Goal: Navigation & Orientation: Find specific page/section

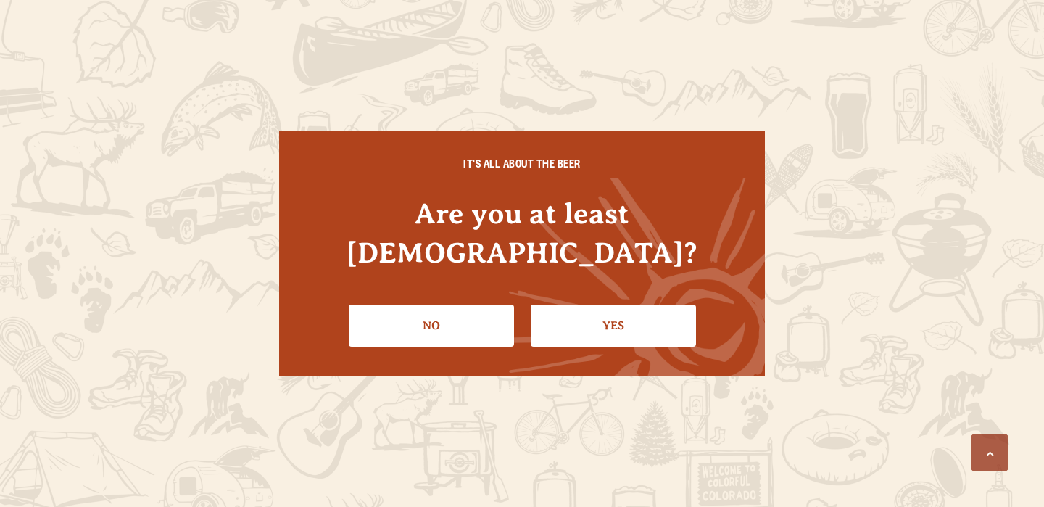
scroll to position [1417, 0]
click at [643, 307] on link "Yes" at bounding box center [613, 326] width 165 height 42
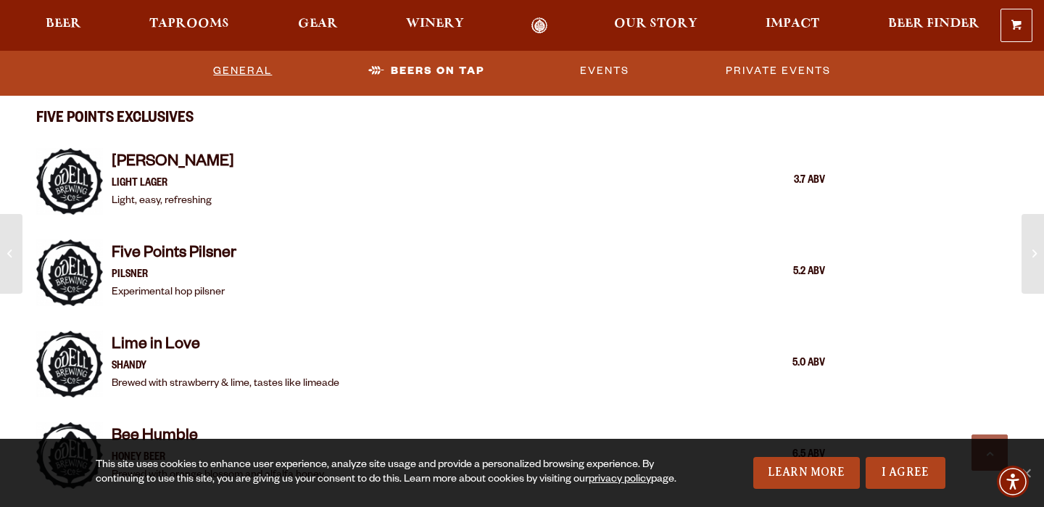
click at [251, 67] on link "General" at bounding box center [242, 70] width 70 height 33
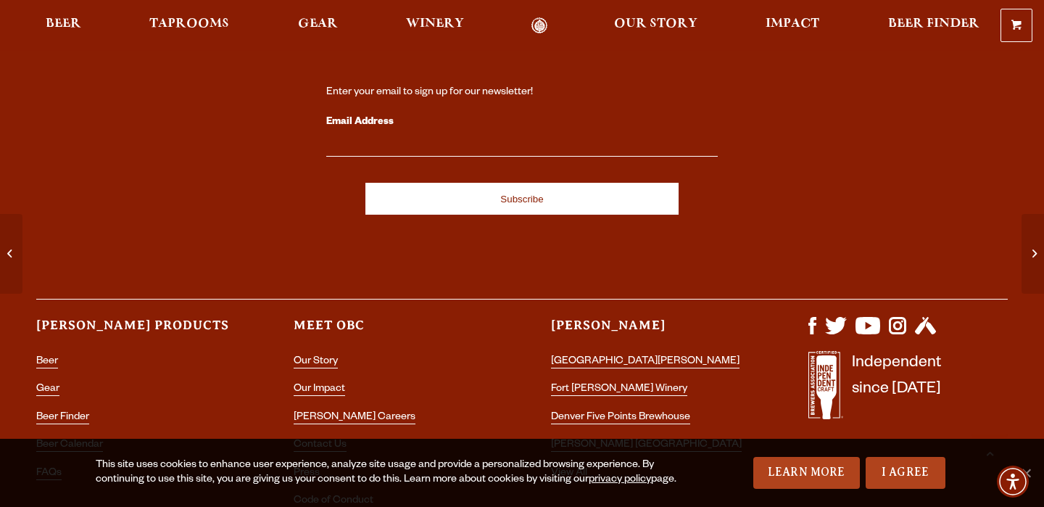
scroll to position [5182, 0]
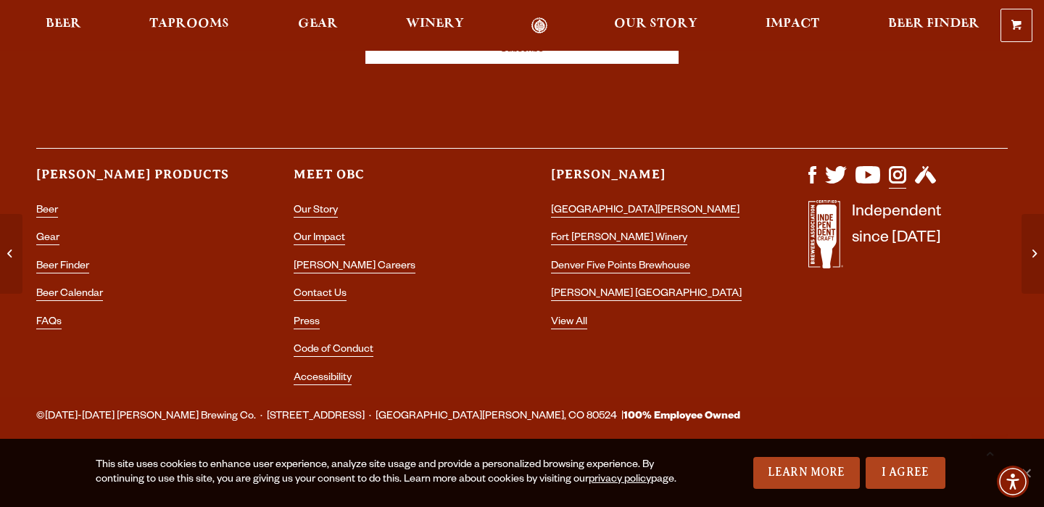
click at [891, 173] on img "Visit us on Instagram" at bounding box center [897, 174] width 17 height 17
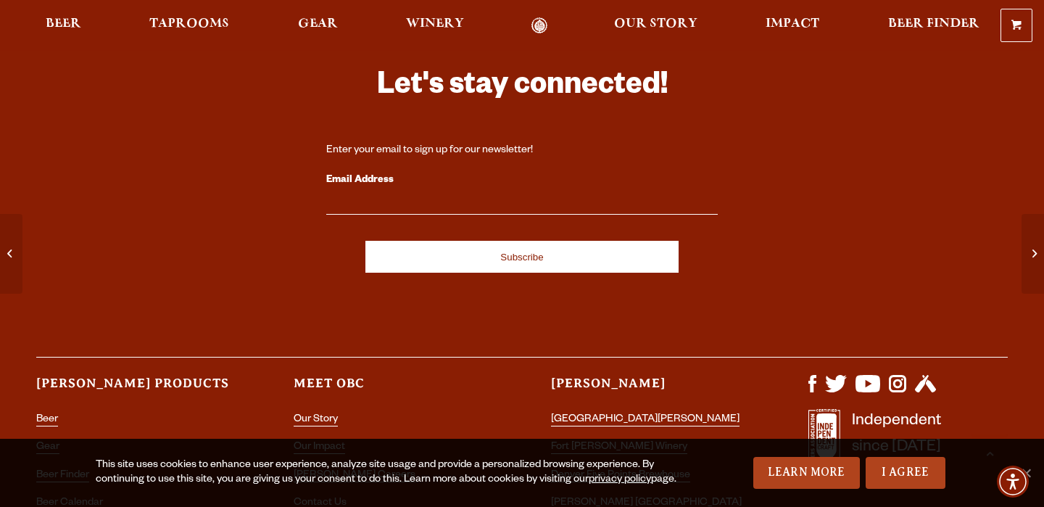
scroll to position [4374, 0]
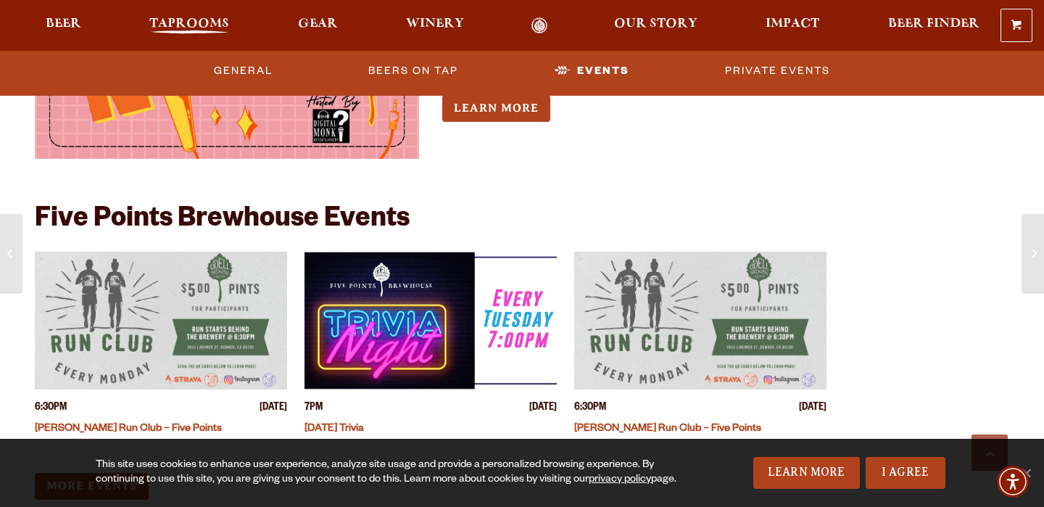
click at [181, 21] on span "Taprooms" at bounding box center [189, 24] width 80 height 12
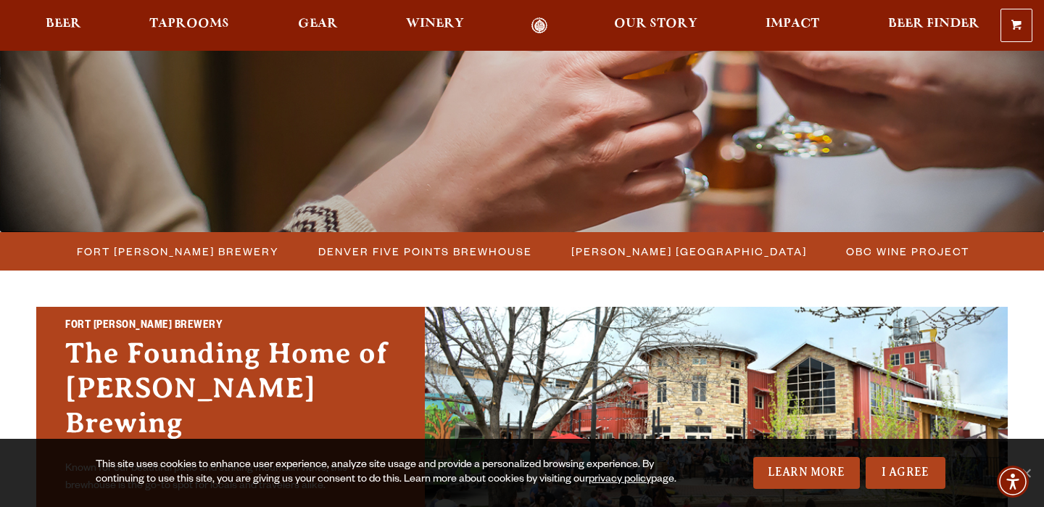
scroll to position [400, 0]
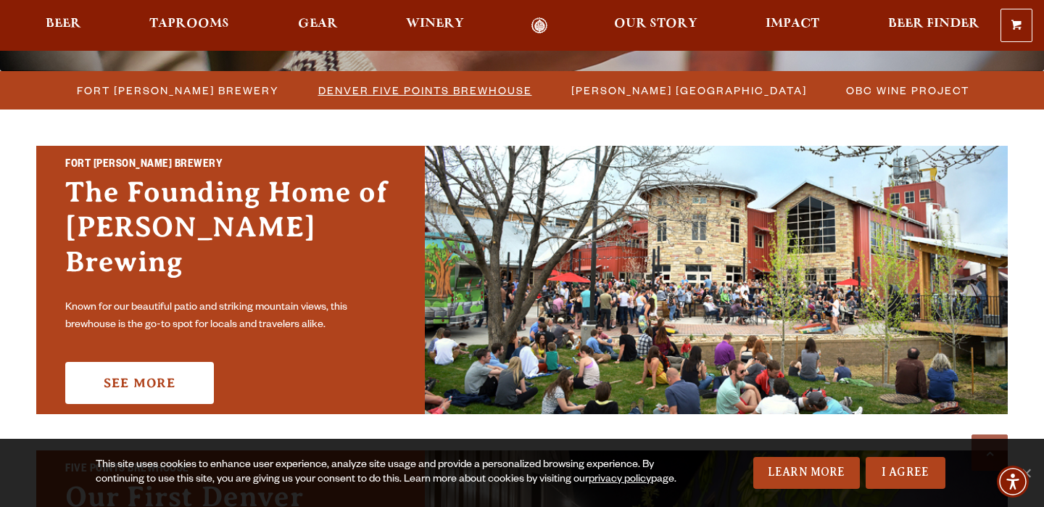
click at [333, 91] on span "Denver Five Points Brewhouse" at bounding box center [425, 90] width 214 height 21
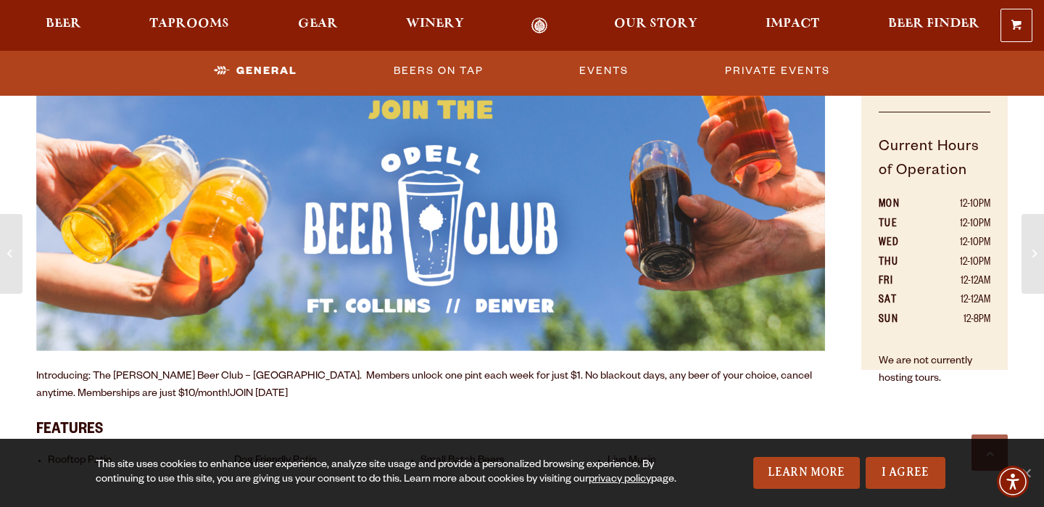
scroll to position [930, 0]
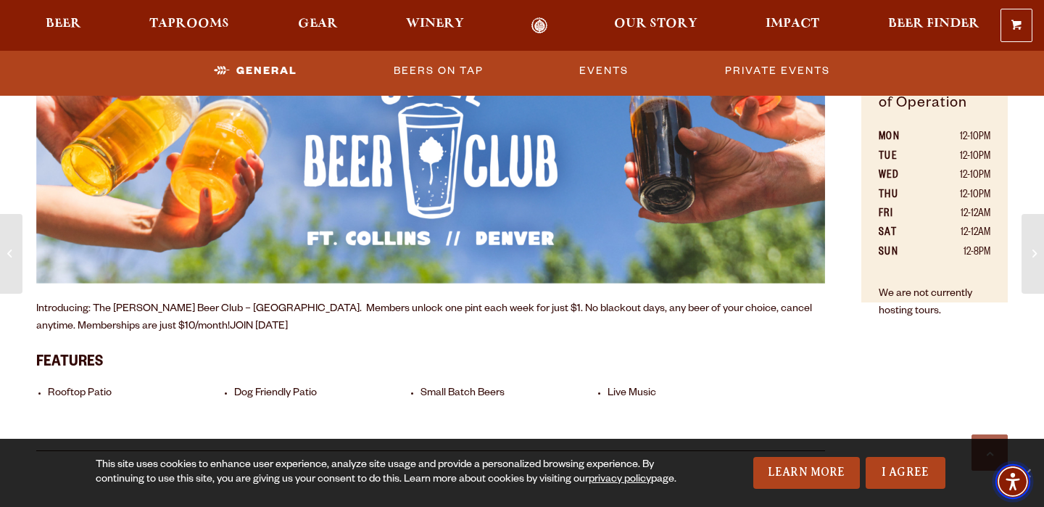
click at [1031, 464] on span "Accessibility Menu" at bounding box center [1013, 481] width 51 height 51
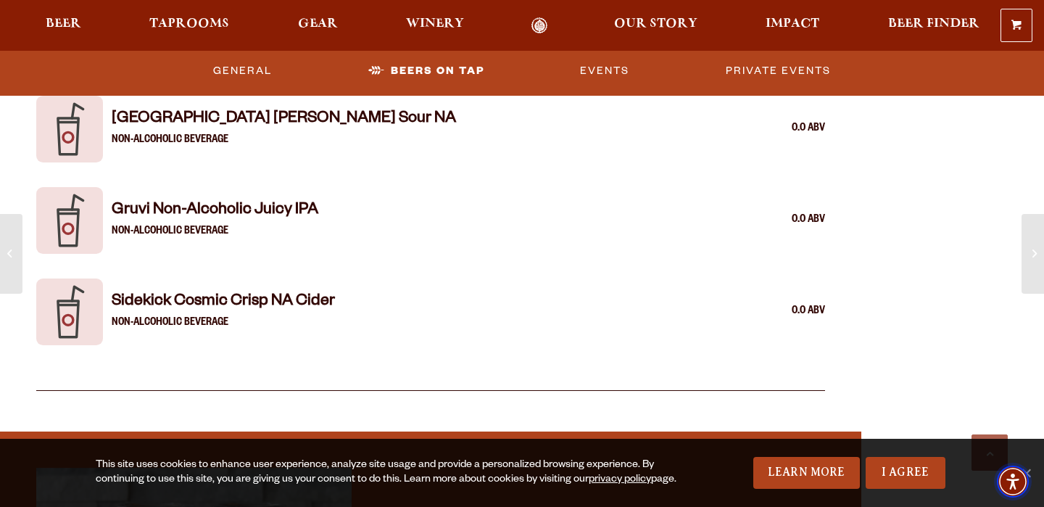
scroll to position [3341, 0]
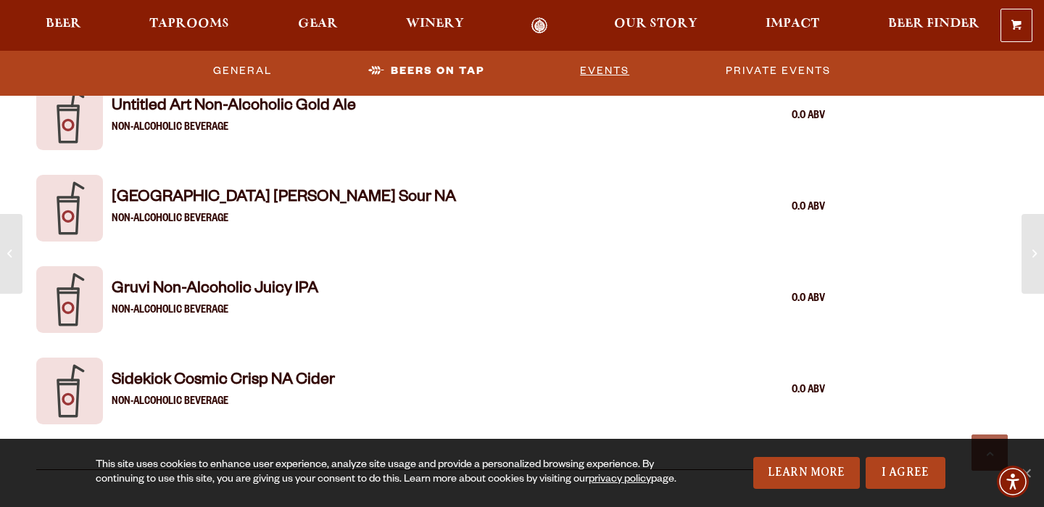
click at [598, 65] on link "Events" at bounding box center [604, 70] width 61 height 33
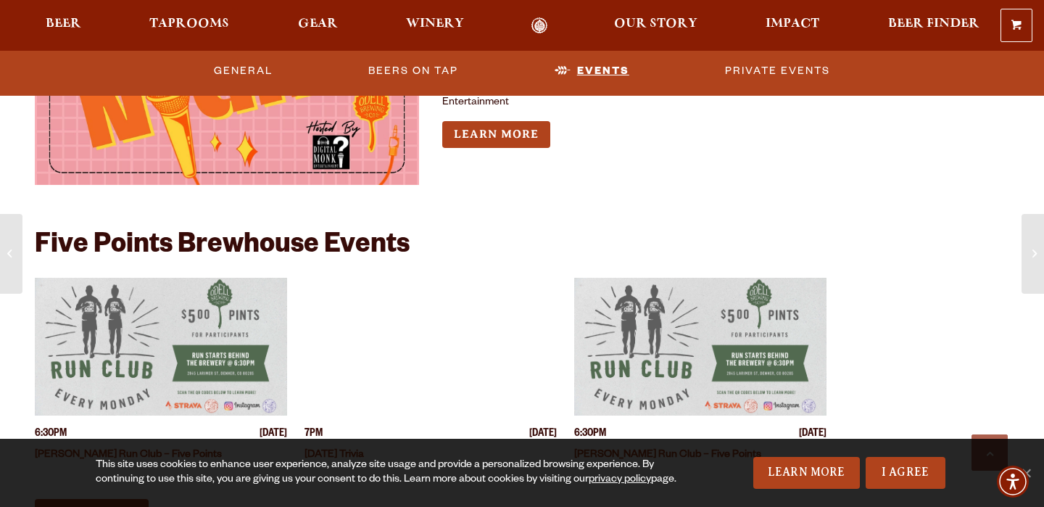
scroll to position [4432, 0]
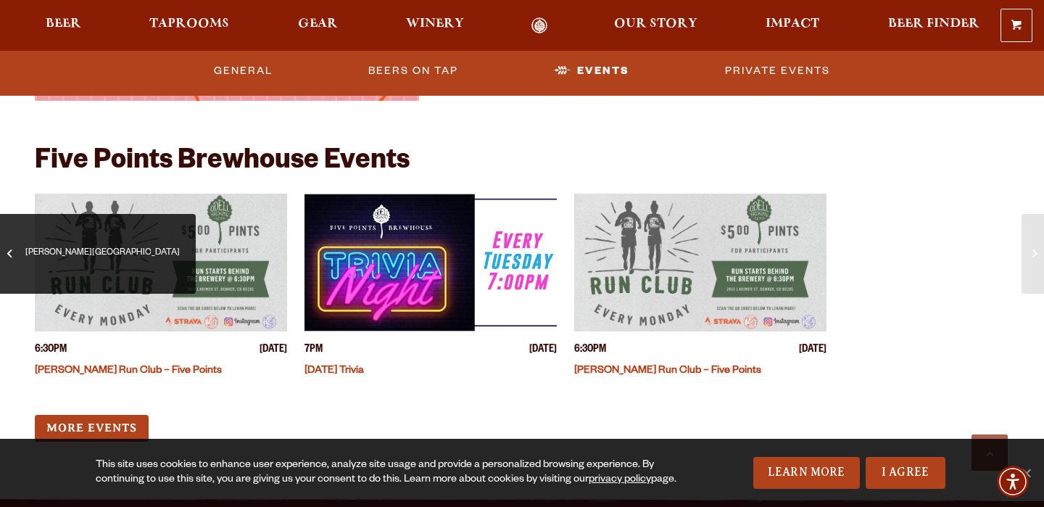
click at [21, 260] on span "[PERSON_NAME][GEOGRAPHIC_DATA]" at bounding box center [98, 254] width 174 height 58
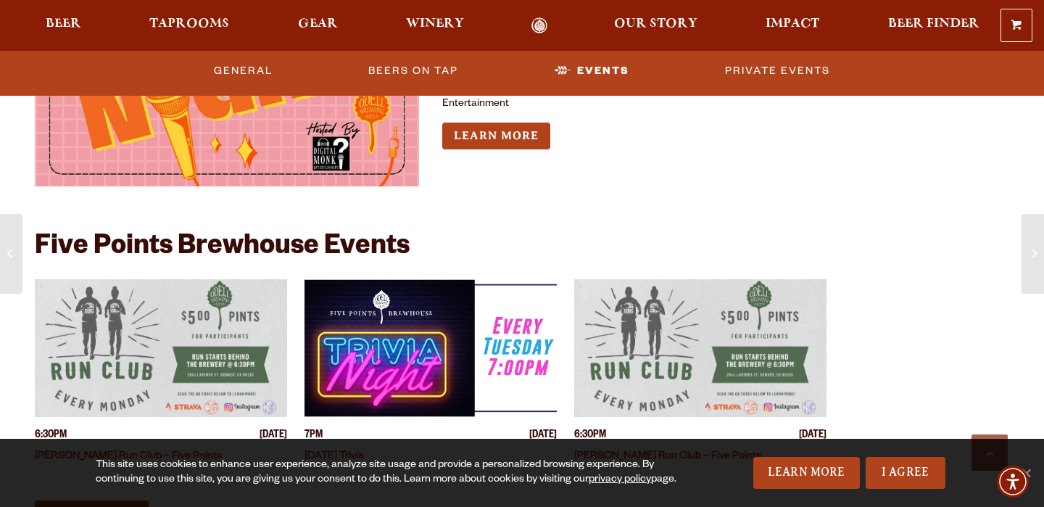
scroll to position [4174, 0]
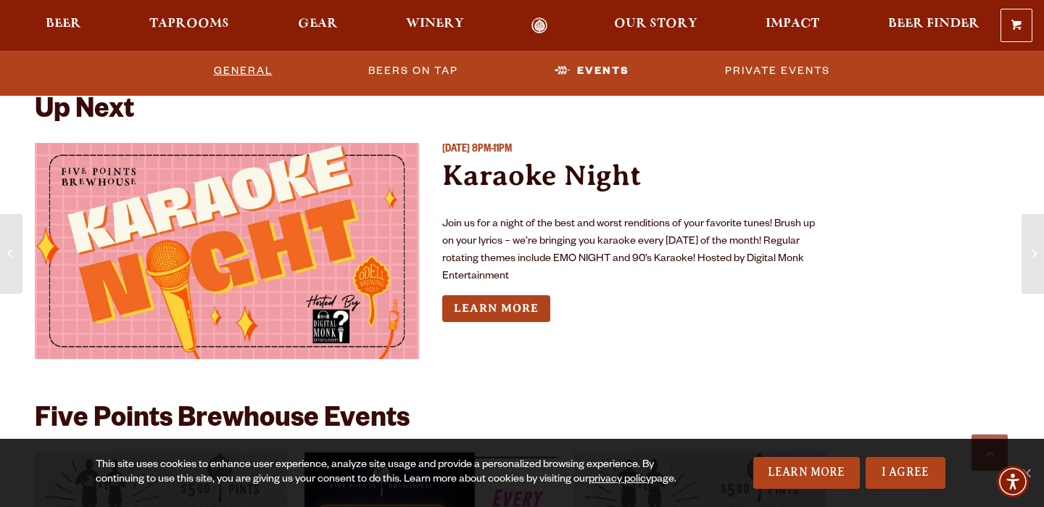
click at [249, 67] on link "General" at bounding box center [243, 70] width 70 height 33
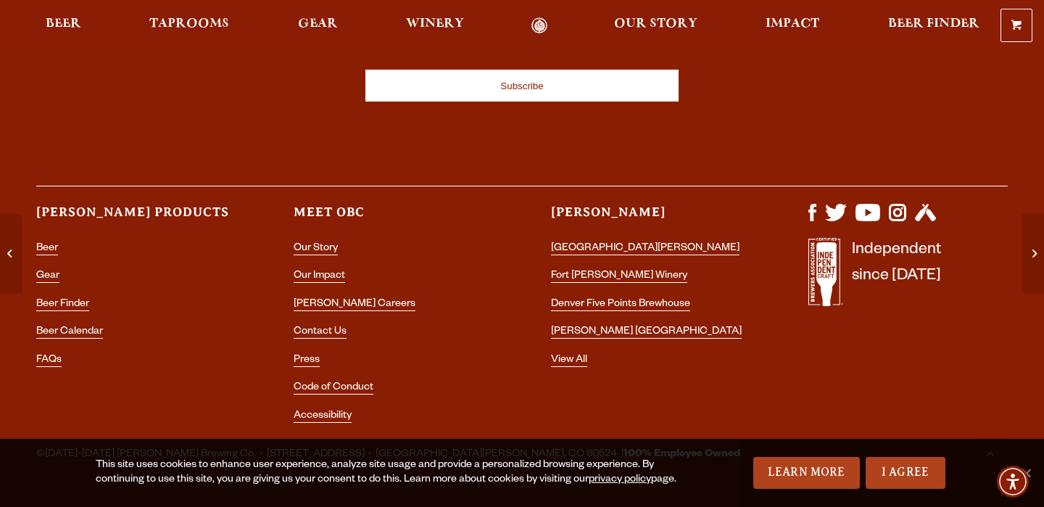
scroll to position [5182, 0]
